Goal: Communication & Community: Answer question/provide support

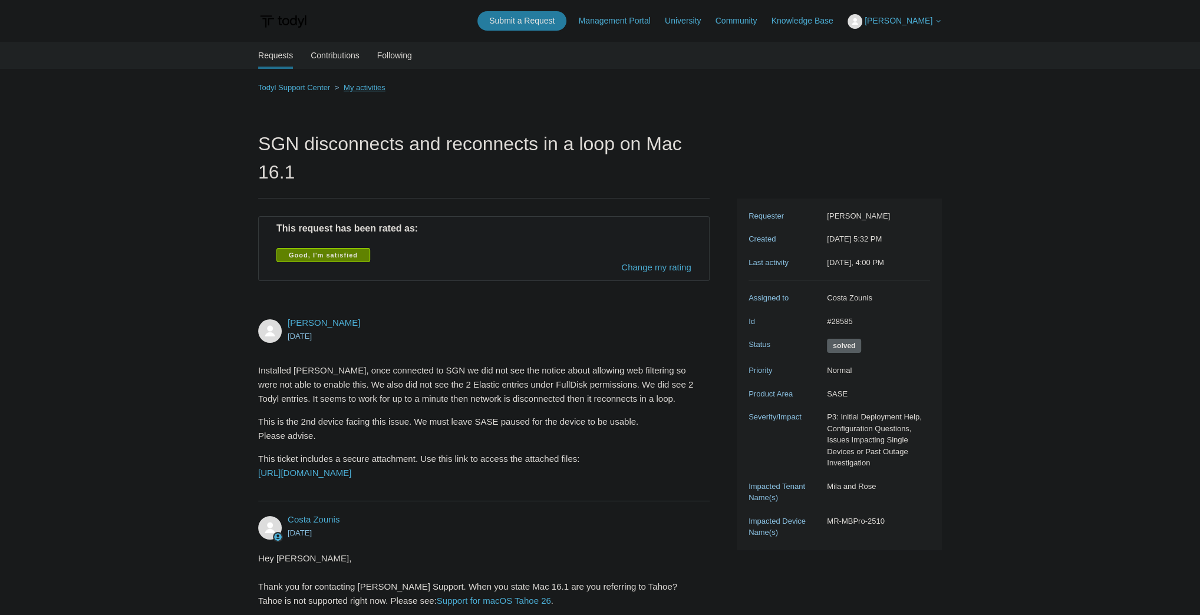
click at [364, 87] on link "My activities" at bounding box center [365, 87] width 42 height 9
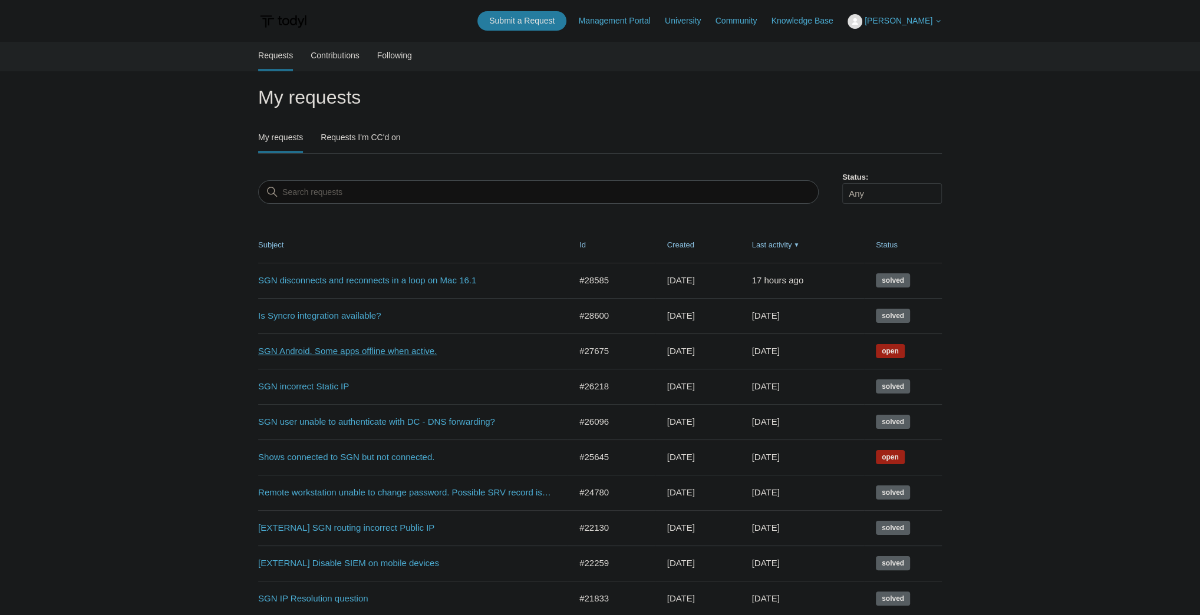
click at [387, 351] on link "SGN Android. Some apps offline when active." at bounding box center [405, 352] width 295 height 14
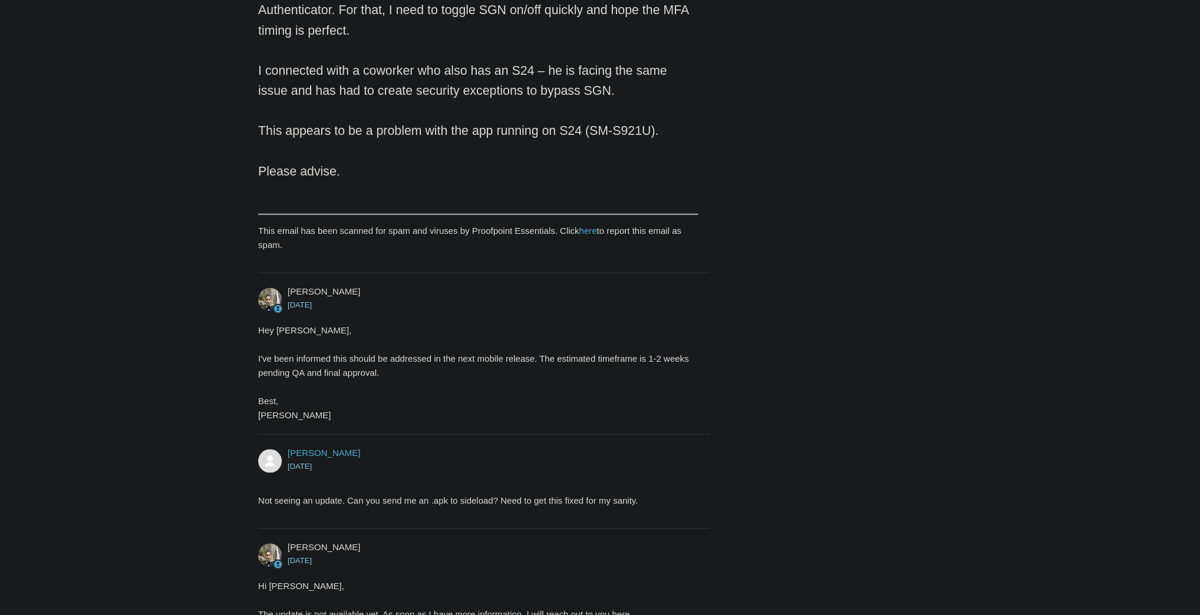
scroll to position [2223, 0]
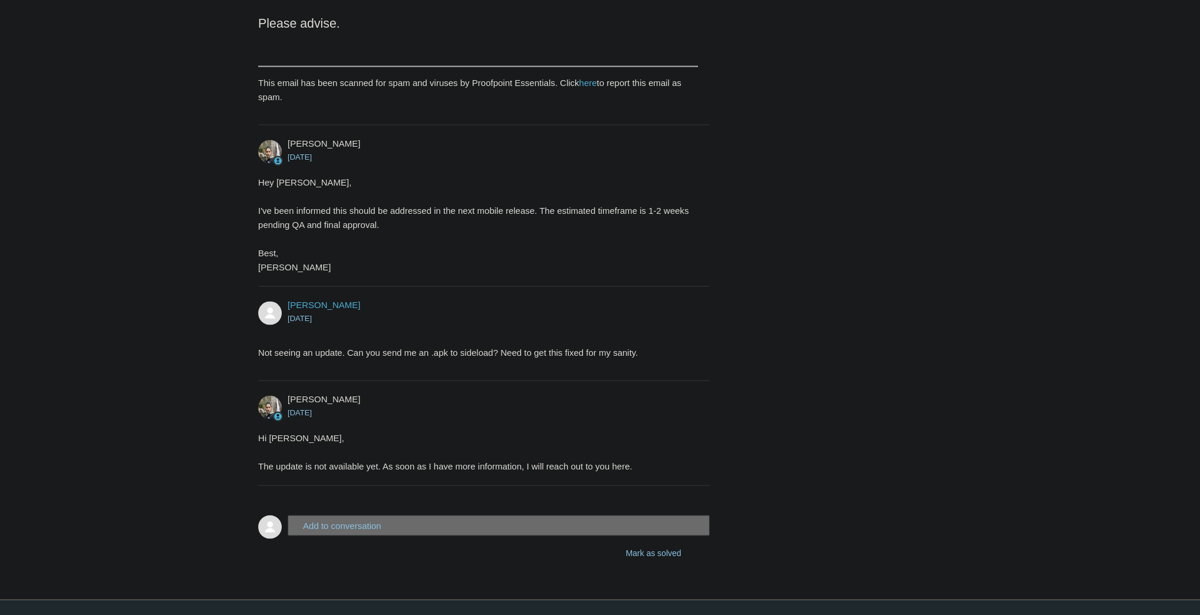
click at [466, 515] on button "Add to conversation" at bounding box center [499, 525] width 422 height 21
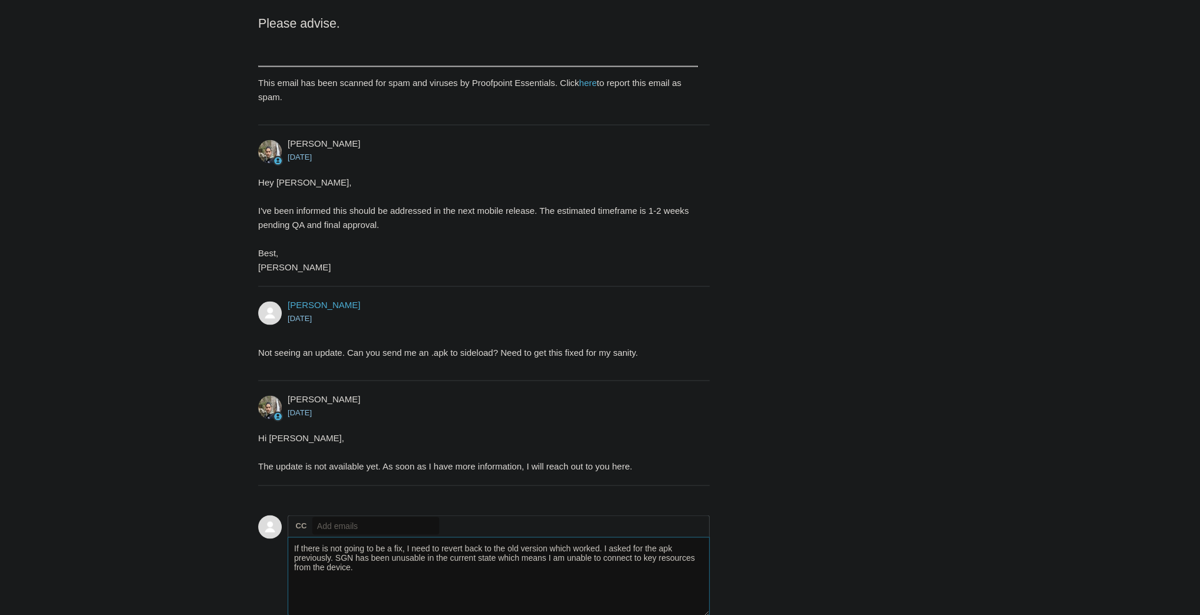
click at [412, 537] on textarea "If there is not going to be a fix, I need to revert back to the old version whi…" at bounding box center [499, 577] width 422 height 80
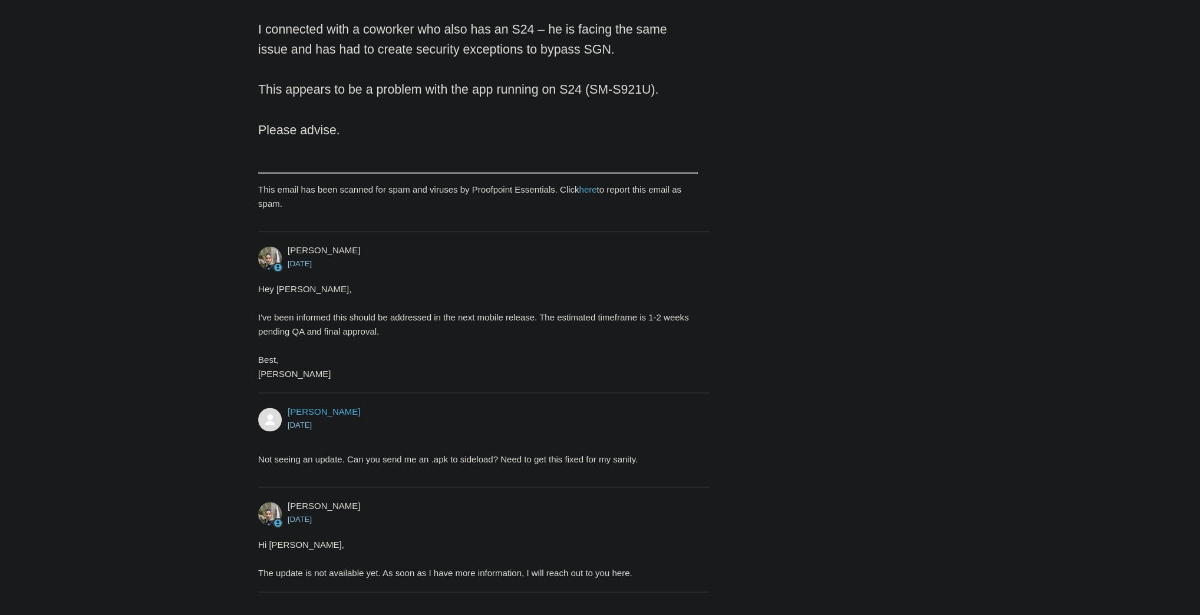
scroll to position [2352, 0]
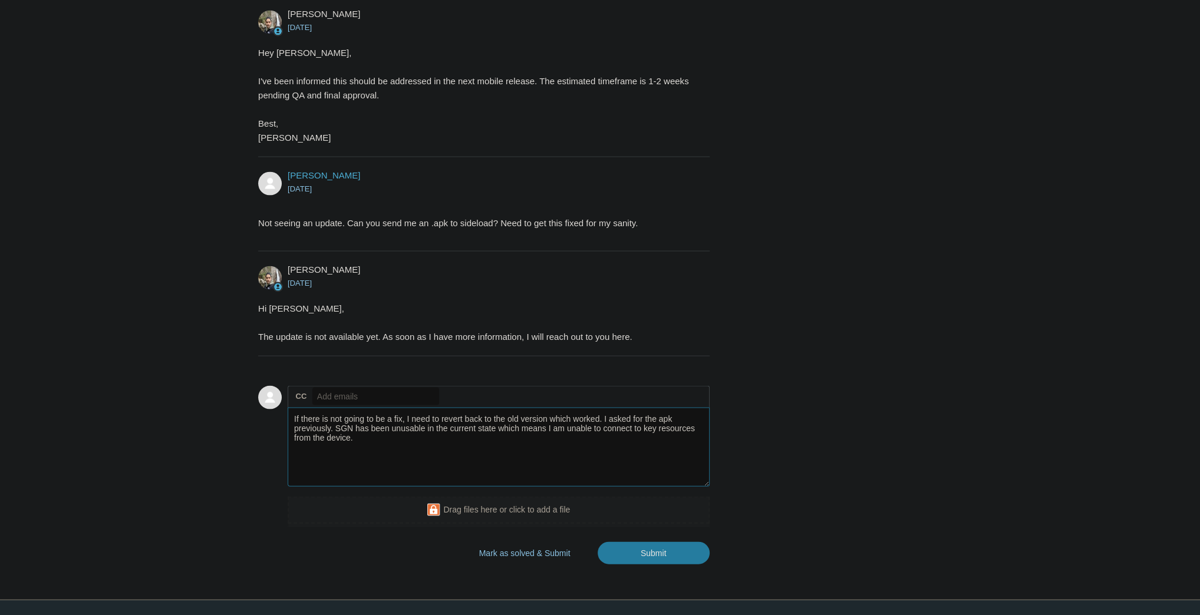
click at [448, 414] on textarea "If there is not going to be a fix, I need to revert back to the old version whi…" at bounding box center [499, 448] width 422 height 80
click at [401, 408] on textarea "If there is not going to be a fix, I need to revert back to the old version whi…" at bounding box center [499, 448] width 422 height 80
click at [470, 409] on textarea "As there is no fix impending, I need to revert back to the old version which wo…" at bounding box center [499, 448] width 422 height 80
type textarea "As there is no fix impending, I need to revert back to the old version which wo…"
click at [683, 542] on input "Submit" at bounding box center [654, 554] width 112 height 24
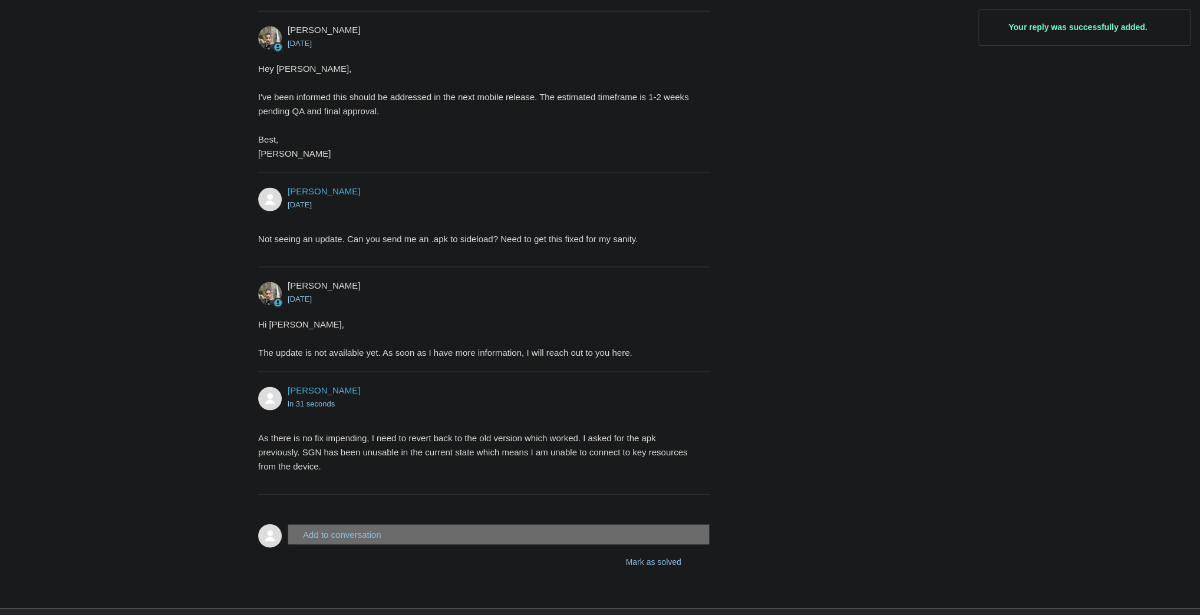
scroll to position [2345, 0]
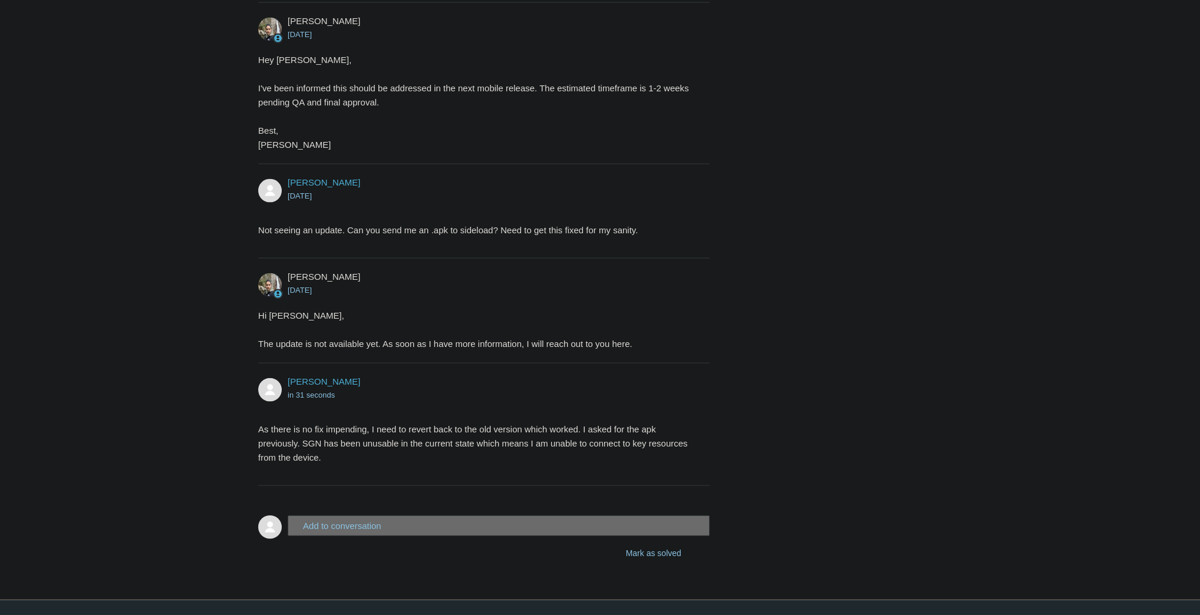
drag, startPoint x: 181, startPoint y: 41, endPoint x: 174, endPoint y: 0, distance: 41.8
